Goal: Task Accomplishment & Management: Complete application form

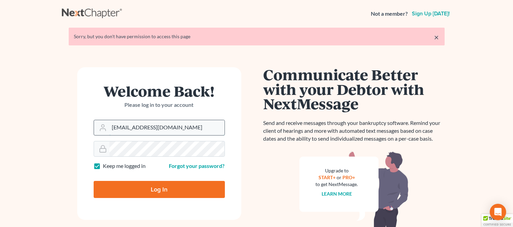
click at [182, 133] on input "allisont@newtomorrowlaw.com" at bounding box center [166, 127] width 115 height 15
type input "[PERSON_NAME][EMAIL_ADDRESS][DOMAIN_NAME]"
click at [145, 183] on input "Log In" at bounding box center [159, 189] width 131 height 17
type input "Thinking..."
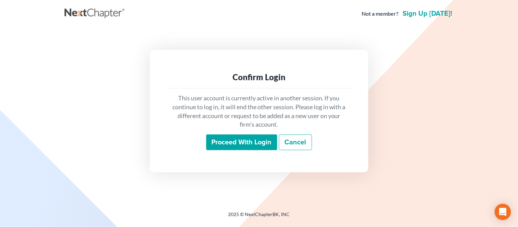
click at [260, 144] on input "Proceed with login" at bounding box center [241, 143] width 71 height 16
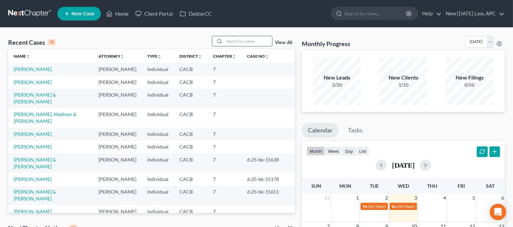
click at [260, 38] on input "search" at bounding box center [248, 41] width 48 height 10
type input "W"
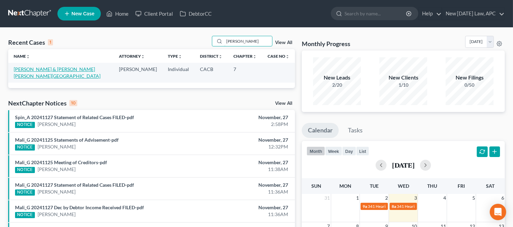
type input "Quintana"
click at [82, 69] on link "[PERSON_NAME] & [PERSON_NAME] [PERSON_NAME][GEOGRAPHIC_DATA]" at bounding box center [57, 72] width 87 height 13
select select "6"
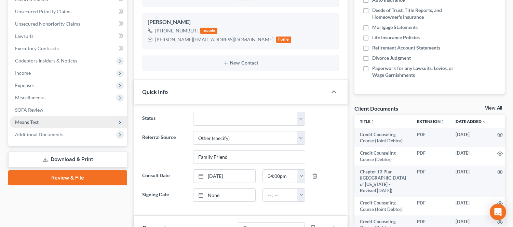
scroll to position [4320, 0]
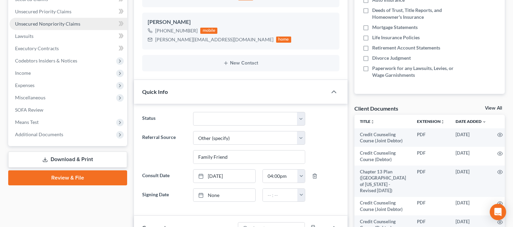
click at [44, 28] on link "Unsecured Nonpriority Claims" at bounding box center [68, 24] width 117 height 12
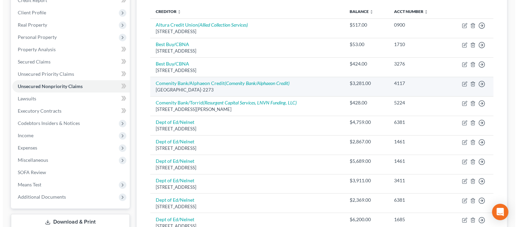
scroll to position [76, 0]
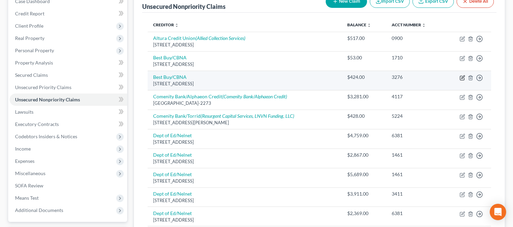
click at [460, 78] on icon "button" at bounding box center [461, 77] width 5 height 5
select select "14"
select select "2"
select select "4"
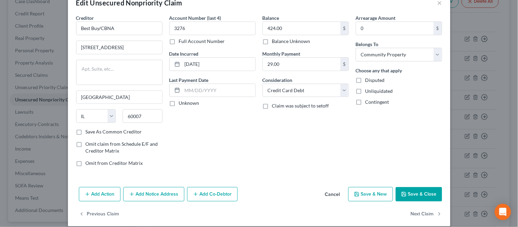
scroll to position [25, 0]
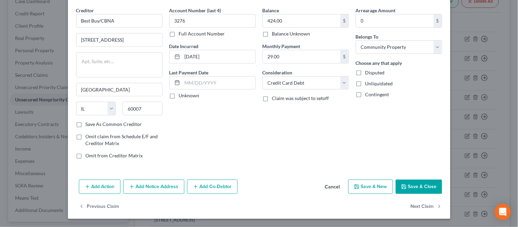
click at [147, 187] on button "Add Notice Address" at bounding box center [153, 187] width 61 height 14
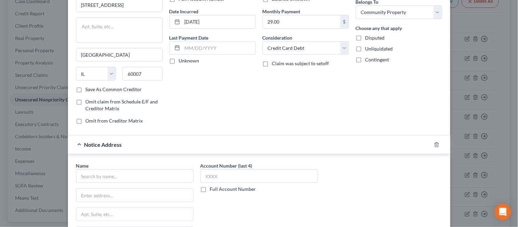
scroll to position [100, 0]
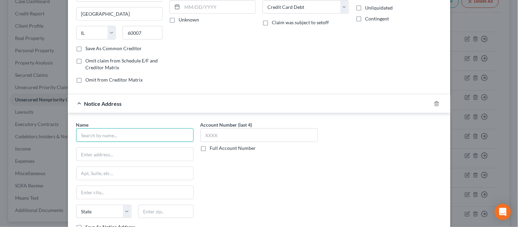
click at [121, 139] on input "text" at bounding box center [134, 135] width 117 height 14
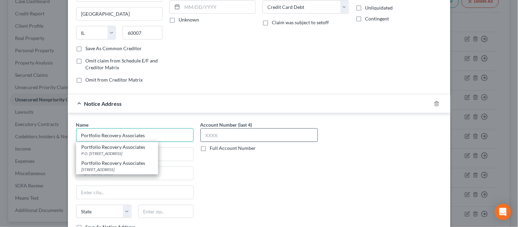
type input "Portfolio Recovery Associates"
click at [223, 138] on input "text" at bounding box center [258, 135] width 117 height 14
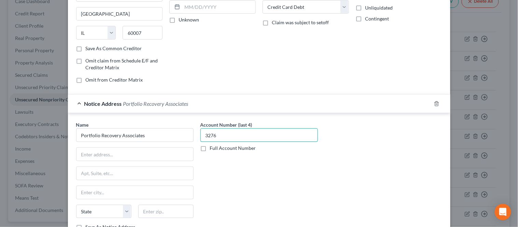
type input "3276"
click at [200, 179] on div "Account Number (last 4) 3276 Full Account Number" at bounding box center [259, 178] width 124 height 115
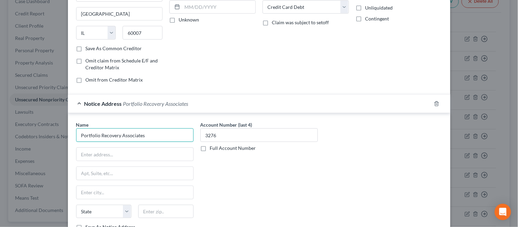
click at [163, 139] on input "Portfolio Recovery Associates" at bounding box center [134, 135] width 117 height 14
click at [117, 156] on input "text" at bounding box center [134, 154] width 117 height 13
paste input "120 Corporate Blvd"
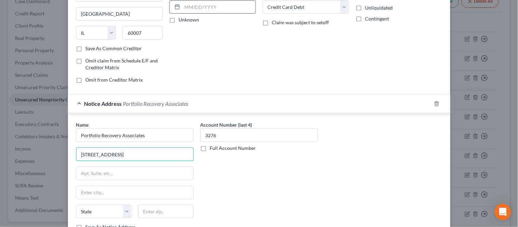
type input "120 Corporate Blvd"
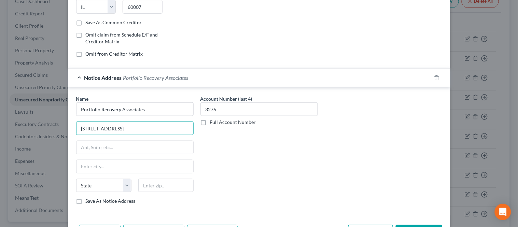
scroll to position [138, 0]
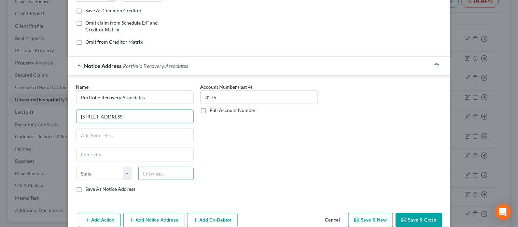
click at [149, 177] on input "text" at bounding box center [165, 174] width 55 height 14
paste input "120 Corporate Blvd"
type input "120 Corporate Blvd"
drag, startPoint x: 182, startPoint y: 174, endPoint x: 134, endPoint y: 172, distance: 48.5
click at [135, 172] on div "120 Corporate Blvd" at bounding box center [166, 174] width 62 height 14
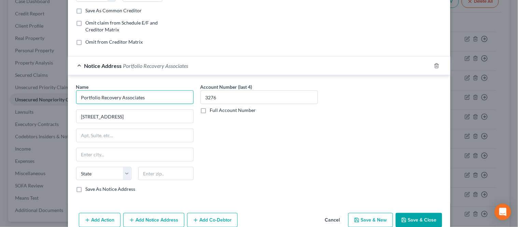
click at [151, 100] on input "Portfolio Recovery Associates" at bounding box center [134, 97] width 117 height 14
type input "Portfolio Recovery Associates, LLC"
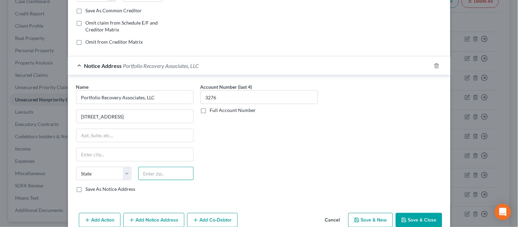
click at [165, 176] on input "text" at bounding box center [165, 174] width 55 height 14
paste input "23502"
type input "23502"
click at [238, 186] on div "Account Number (last 4) 3276 Full Account Number" at bounding box center [259, 140] width 124 height 115
type input "Norfolk"
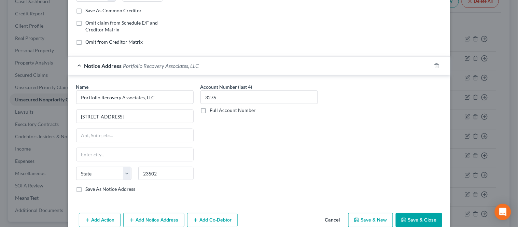
select select "48"
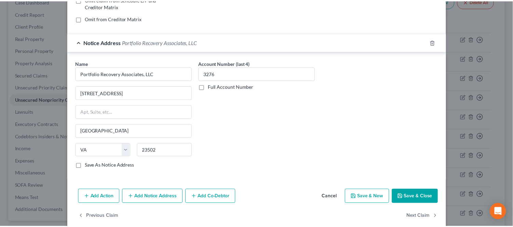
scroll to position [172, 0]
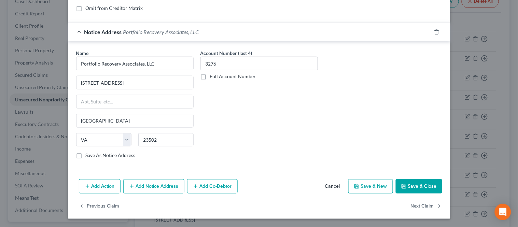
click at [410, 186] on button "Save & Close" at bounding box center [419, 186] width 46 height 14
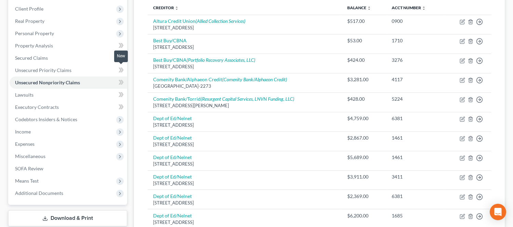
scroll to position [0, 0]
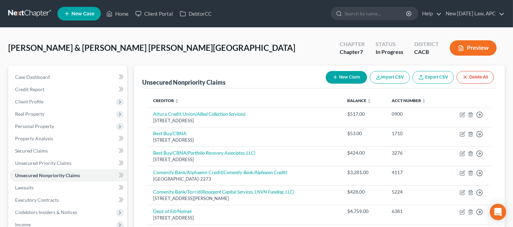
click at [121, 2] on nav "Home New Case Client Portal DebtorCC New Tomorrow Law, APC ashlie@newtomorrowla…" at bounding box center [256, 13] width 513 height 27
click at [121, 12] on link "Home" at bounding box center [117, 14] width 29 height 12
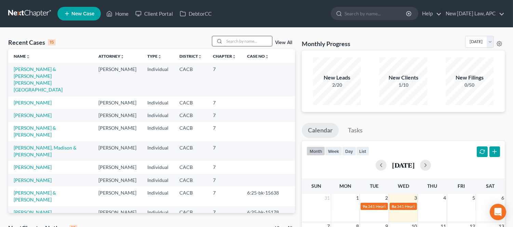
click at [227, 41] on input "search" at bounding box center [248, 41] width 48 height 10
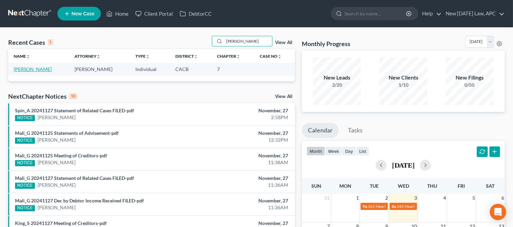
type input "Reese"
click at [42, 70] on link "[PERSON_NAME]" at bounding box center [33, 69] width 38 height 6
select select "6"
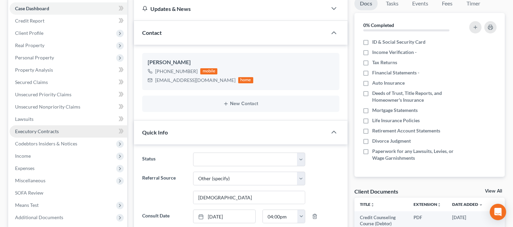
scroll to position [76, 0]
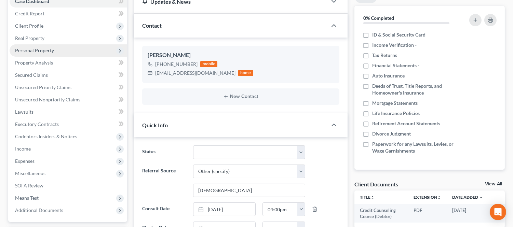
click at [26, 49] on span "Personal Property" at bounding box center [34, 50] width 39 height 6
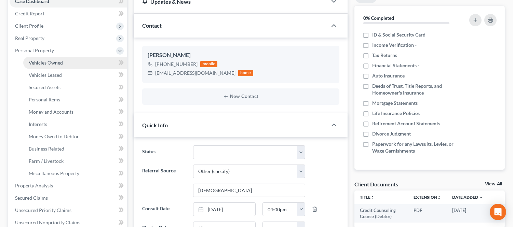
click at [46, 60] on span "Vehicles Owned" at bounding box center [46, 63] width 34 height 6
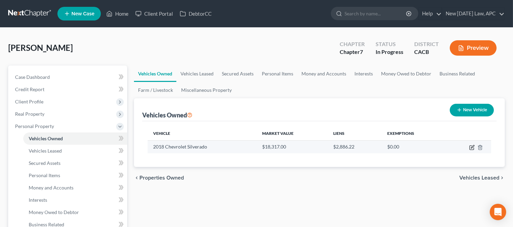
click at [470, 146] on icon "button" at bounding box center [471, 147] width 5 height 5
select select "1"
select select "8"
select select "2"
select select "0"
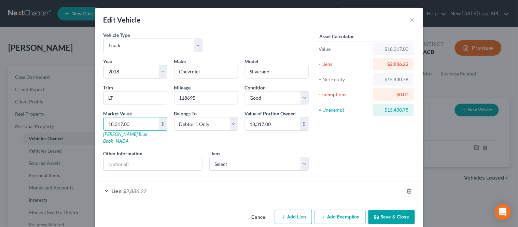
type input "1"
type input "1.00"
type input "10"
type input "10.00"
type input "105"
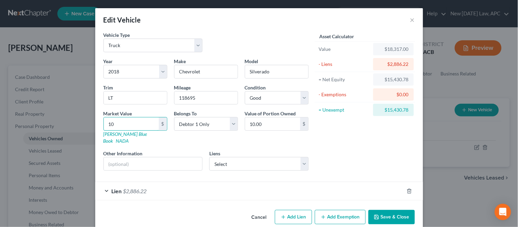
type input "105.00"
type input "1050"
type input "1,050.00"
type input "1,0500"
type input "10,500.00"
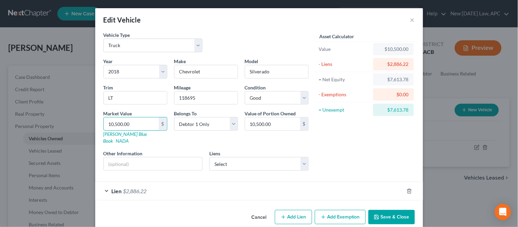
type input "10,500.00"
click at [332, 138] on div "Asset Calculator Value $10,500.00 - Liens $2,886.22 = Net Equity $7,613.78 - Ex…" at bounding box center [365, 103] width 106 height 145
click at [325, 210] on button "Add Exemption" at bounding box center [340, 217] width 51 height 14
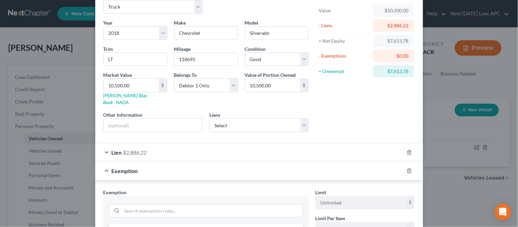
scroll to position [114, 0]
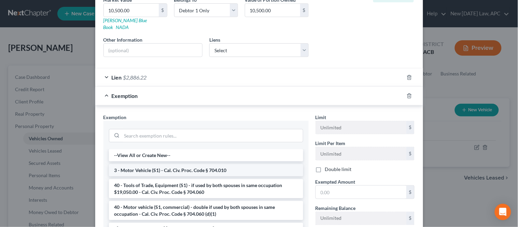
click at [171, 164] on li "3 - Motor Vehicle (S1) - Cal. Civ. Proc. Code § 704.010" at bounding box center [206, 170] width 194 height 12
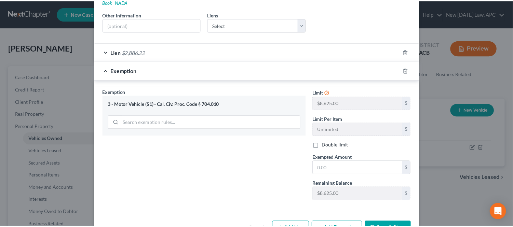
scroll to position [152, 0]
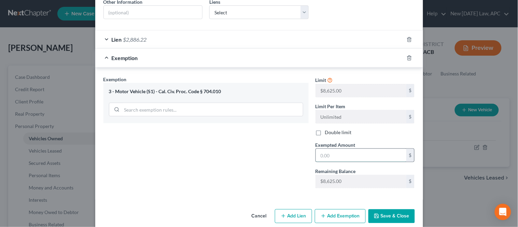
click at [343, 149] on input "text" at bounding box center [361, 155] width 90 height 13
type input "8,625.00"
click at [384, 209] on button "Save & Close" at bounding box center [391, 216] width 46 height 14
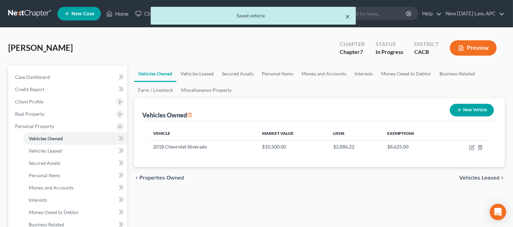
click at [347, 18] on button "×" at bounding box center [347, 16] width 5 height 8
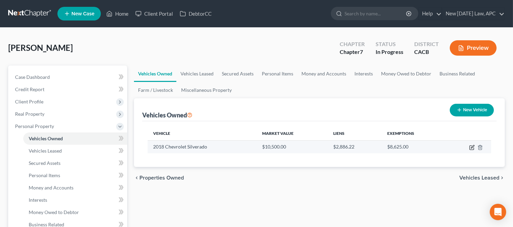
click at [469, 145] on icon "button" at bounding box center [471, 147] width 5 height 5
select select "1"
select select "8"
select select "2"
select select "0"
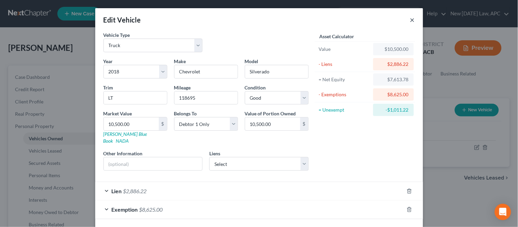
click at [411, 23] on button "×" at bounding box center [412, 20] width 5 height 8
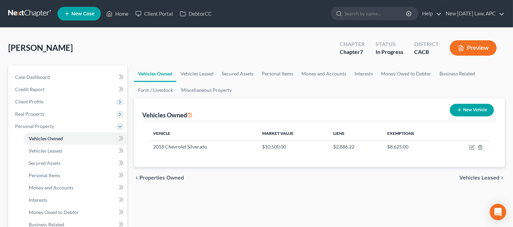
click at [8, 16] on link at bounding box center [30, 14] width 44 height 12
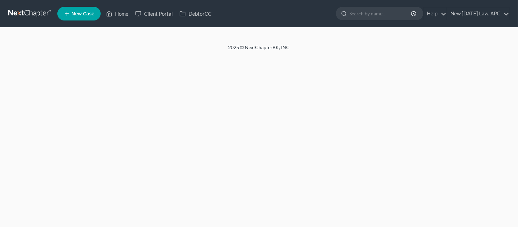
click at [8, 17] on link at bounding box center [30, 14] width 44 height 12
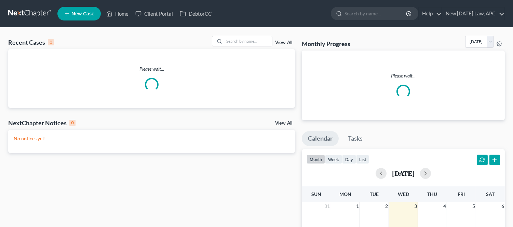
click at [8, 17] on link at bounding box center [30, 14] width 44 height 12
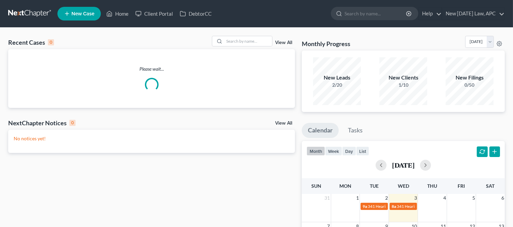
click at [8, 17] on link at bounding box center [30, 14] width 44 height 12
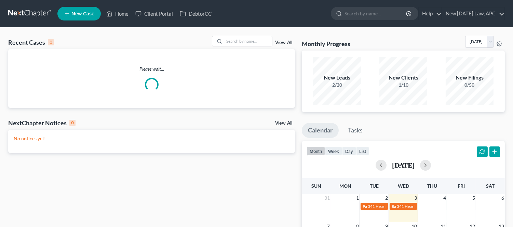
click at [8, 17] on link at bounding box center [30, 14] width 44 height 12
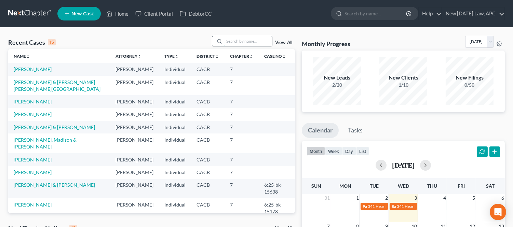
click at [239, 41] on input "search" at bounding box center [248, 41] width 48 height 10
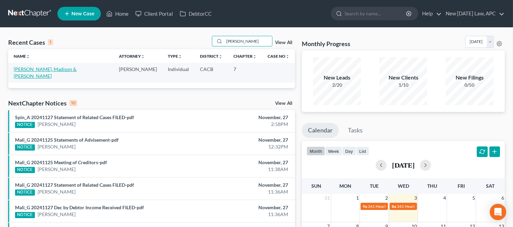
type input "[PERSON_NAME]"
click at [69, 68] on link "[PERSON_NAME], Madison & [PERSON_NAME]" at bounding box center [45, 72] width 63 height 13
select select "4"
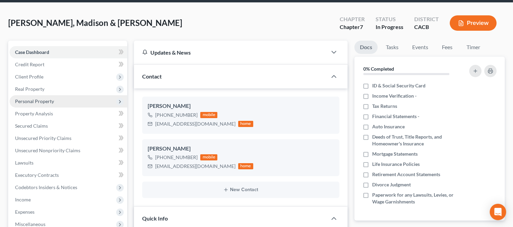
scroll to position [76, 0]
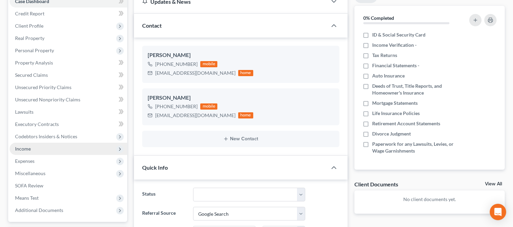
click at [19, 148] on span "Income" at bounding box center [23, 149] width 16 height 6
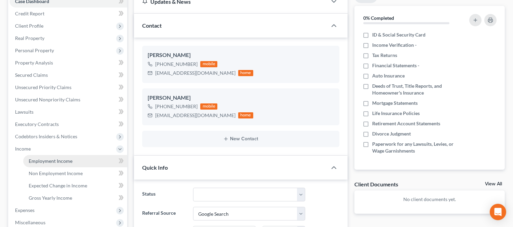
click at [56, 158] on span "Employment Income" at bounding box center [51, 161] width 44 height 6
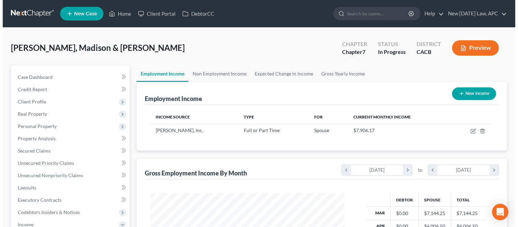
scroll to position [122, 208]
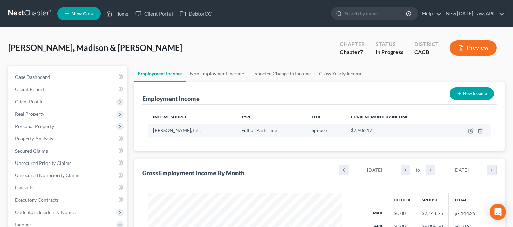
click at [472, 132] on icon "button" at bounding box center [470, 130] width 5 height 5
select select "0"
select select "4"
select select "3"
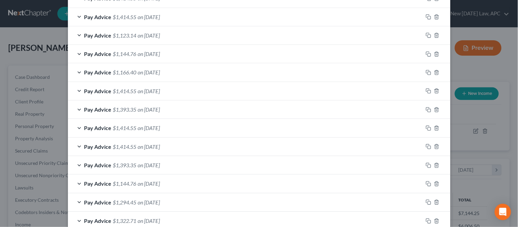
scroll to position [450, 0]
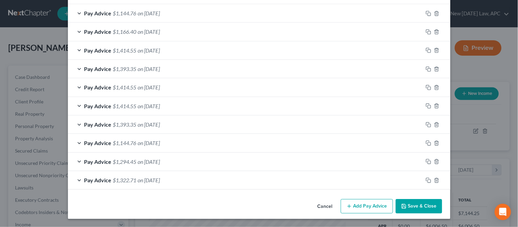
click at [358, 209] on button "Add Pay Advice" at bounding box center [367, 206] width 52 height 14
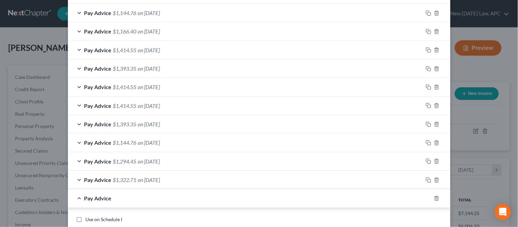
scroll to position [564, 0]
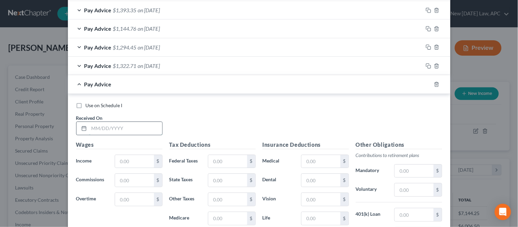
click at [109, 132] on input "text" at bounding box center [125, 128] width 73 height 13
type input "[DATE]"
click at [139, 160] on input "text" at bounding box center [134, 161] width 39 height 13
type input "1,748.00"
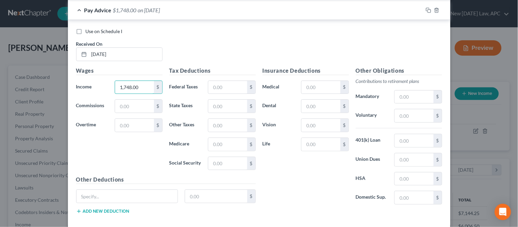
scroll to position [640, 0]
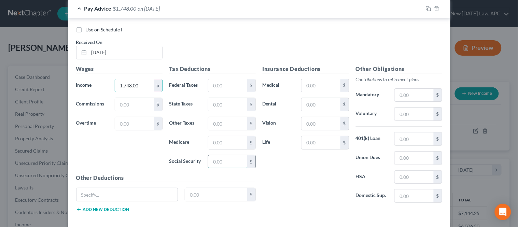
click at [212, 166] on input "text" at bounding box center [227, 161] width 39 height 13
type input "106.34"
click at [210, 145] on input "text" at bounding box center [227, 142] width 39 height 13
type input "24.87"
click at [220, 84] on input "text" at bounding box center [227, 85] width 39 height 13
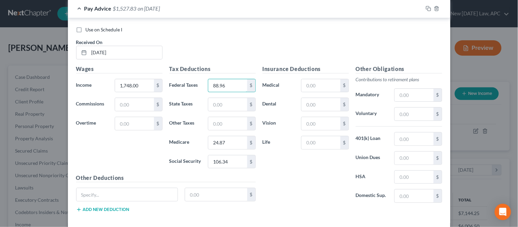
type input "88.96"
click at [218, 107] on input "text" at bounding box center [227, 104] width 39 height 13
type input "91.42"
click at [214, 124] on input "text" at bounding box center [227, 123] width 39 height 13
type input "20.58"
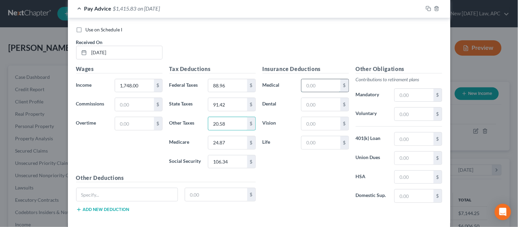
click at [311, 84] on input "text" at bounding box center [321, 85] width 39 height 13
type input "32.81"
click at [207, 45] on div "Use on Schedule I Received On * [DATE]" at bounding box center [259, 45] width 373 height 39
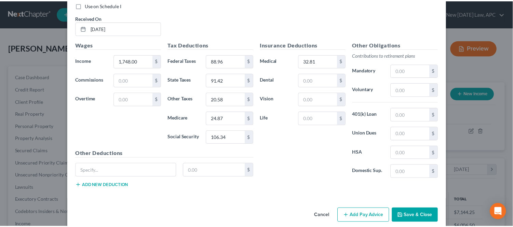
scroll to position [674, 0]
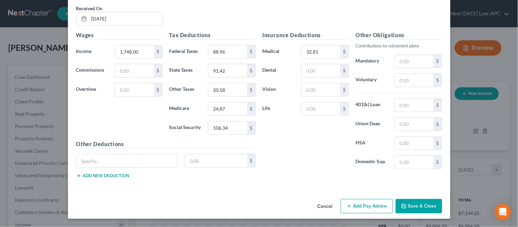
click at [417, 209] on button "Save & Close" at bounding box center [419, 206] width 46 height 14
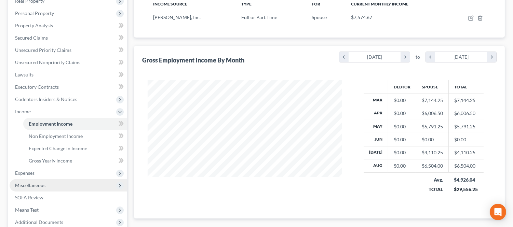
scroll to position [114, 0]
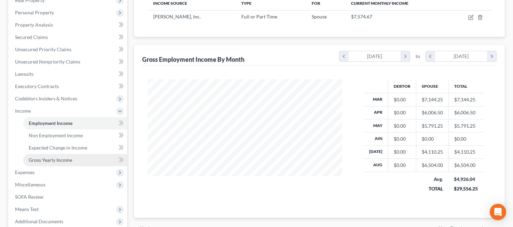
click at [51, 158] on span "Gross Yearly Income" at bounding box center [50, 160] width 43 height 6
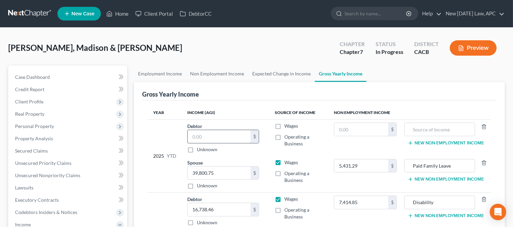
click at [209, 133] on input "text" at bounding box center [218, 136] width 63 height 13
type input "4"
click at [224, 168] on input "39,800.75" at bounding box center [218, 173] width 63 height 13
type input "43,291.25"
click at [172, 131] on div "2025 YTD" at bounding box center [164, 156] width 23 height 67
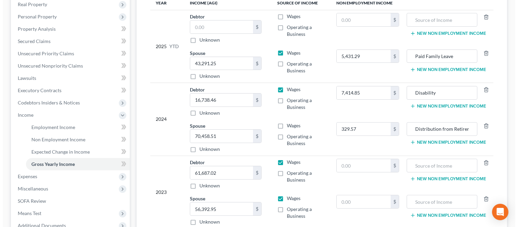
scroll to position [114, 0]
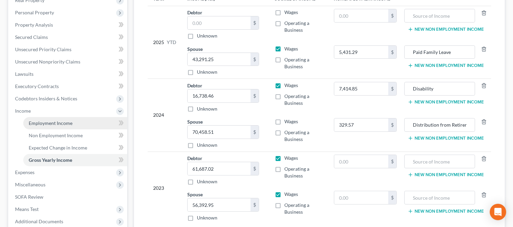
click at [48, 125] on span "Employment Income" at bounding box center [51, 123] width 44 height 6
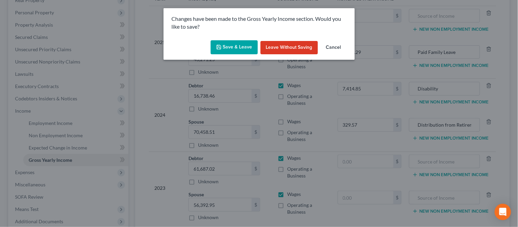
click at [241, 50] on button "Save & Leave" at bounding box center [234, 47] width 47 height 14
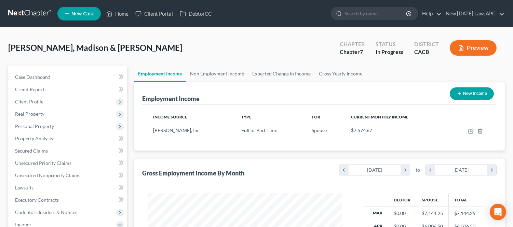
scroll to position [122, 208]
click at [229, 52] on div "[PERSON_NAME], [PERSON_NAME] & [PERSON_NAME] Upgraded Chapter Chapter 7 Status …" at bounding box center [256, 51] width 496 height 30
click at [120, 12] on link "Home" at bounding box center [117, 14] width 29 height 12
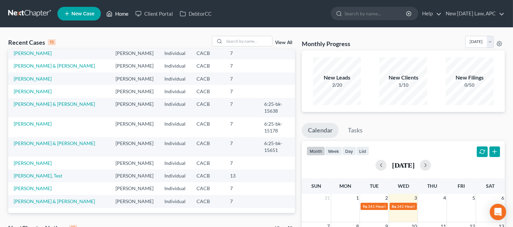
scroll to position [114, 0]
click at [37, 146] on link "[PERSON_NAME] & [PERSON_NAME]" at bounding box center [54, 143] width 81 height 6
select select "6"
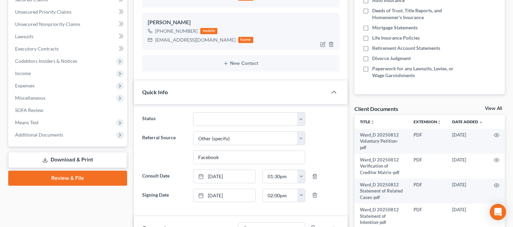
scroll to position [152, 0]
